Goal: Register for event/course

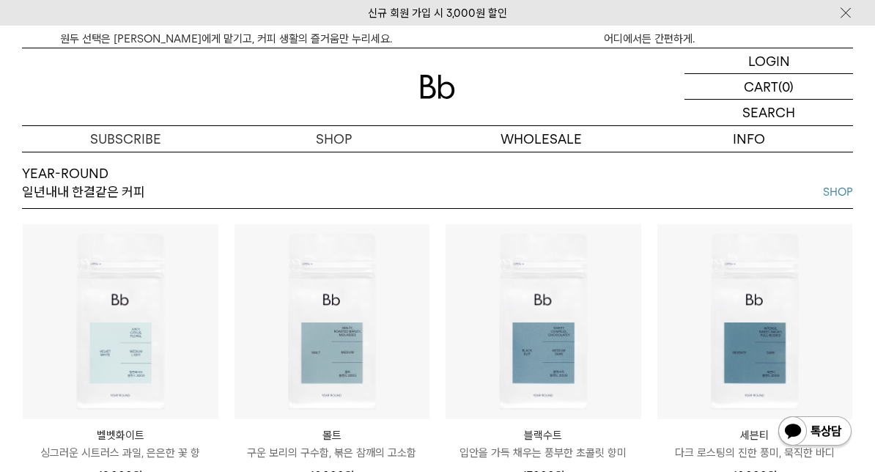
scroll to position [1330, 0]
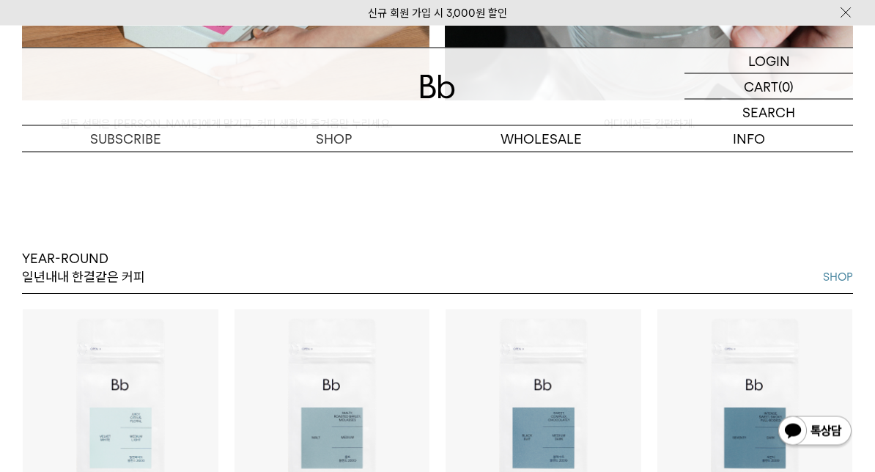
click at [841, 283] on link "SHOP" at bounding box center [838, 278] width 30 height 18
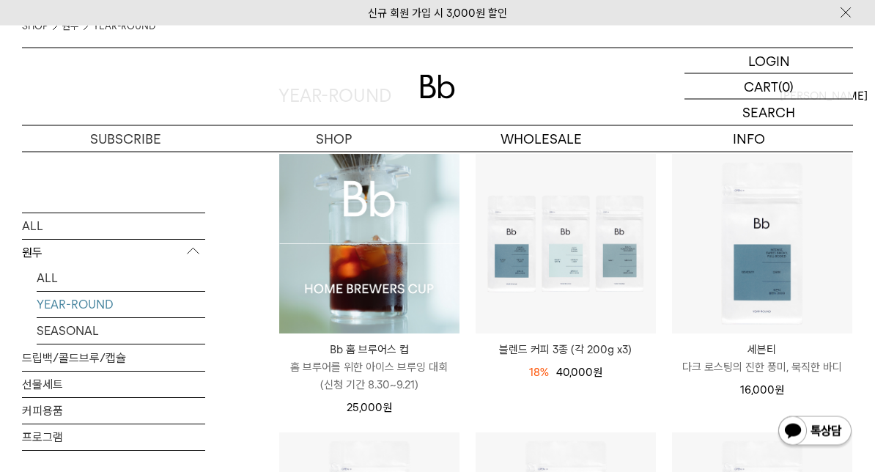
scroll to position [140, 0]
click at [401, 405] on div "25,000 원" at bounding box center [369, 408] width 180 height 18
click at [388, 372] on p "홈 브루어를 위한 아이스 브루잉 대회 (신청 기간 8.30~9.21)" at bounding box center [369, 375] width 180 height 35
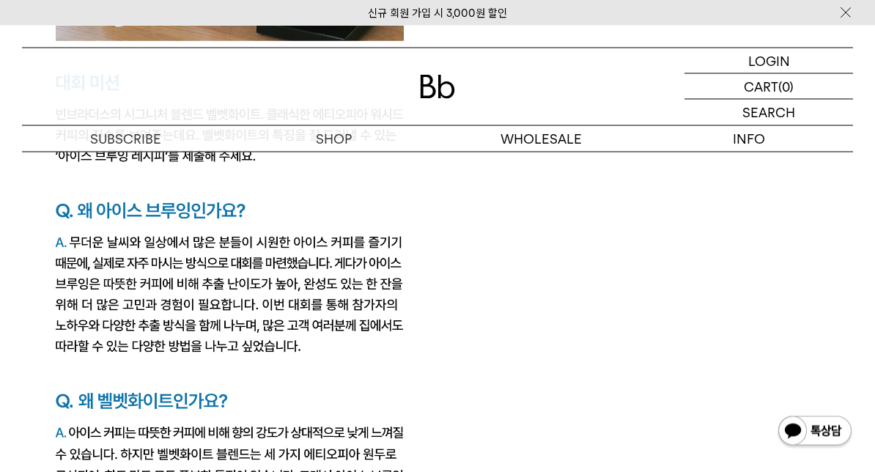
scroll to position [2163, 0]
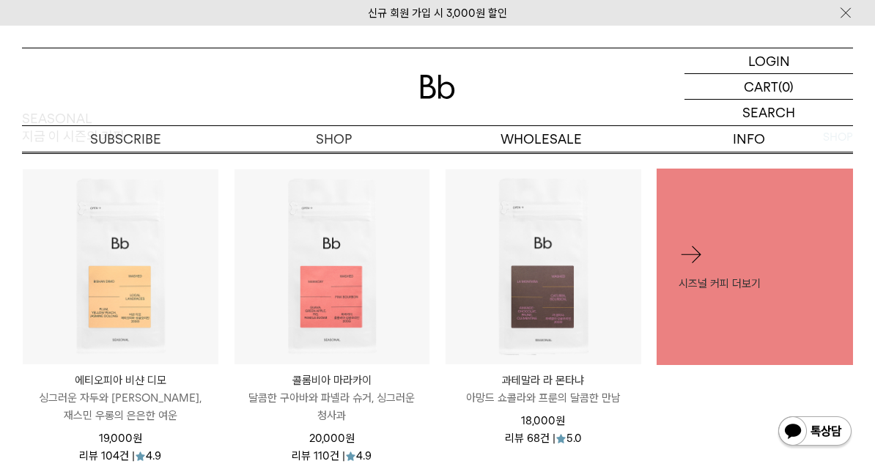
scroll to position [499, 0]
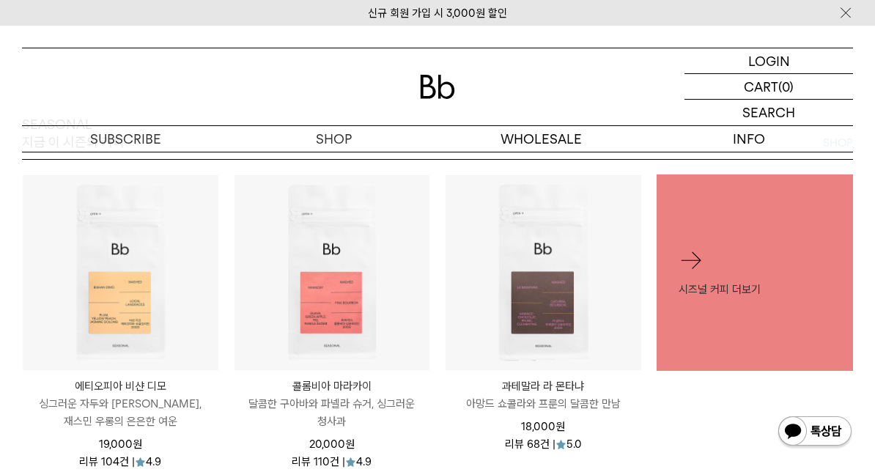
click at [697, 262] on div at bounding box center [691, 260] width 26 height 26
